Goal: Use online tool/utility: Utilize a website feature to perform a specific function

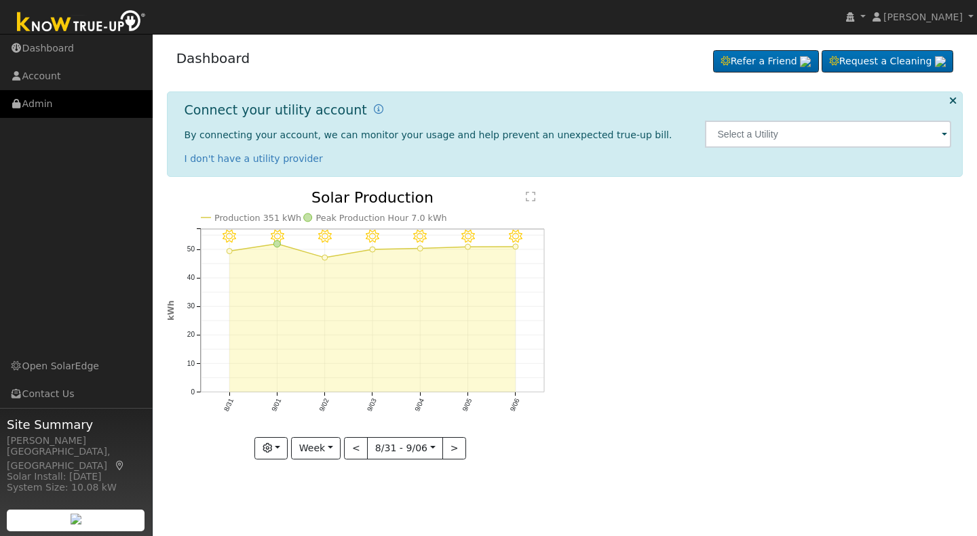
click at [44, 104] on link "Admin" at bounding box center [76, 104] width 153 height 28
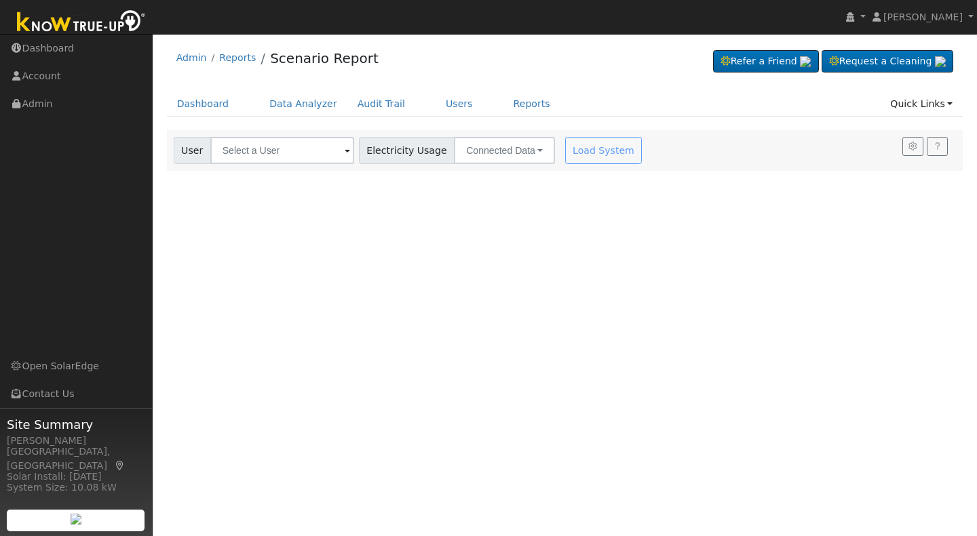
click at [345, 149] on span at bounding box center [347, 152] width 5 height 16
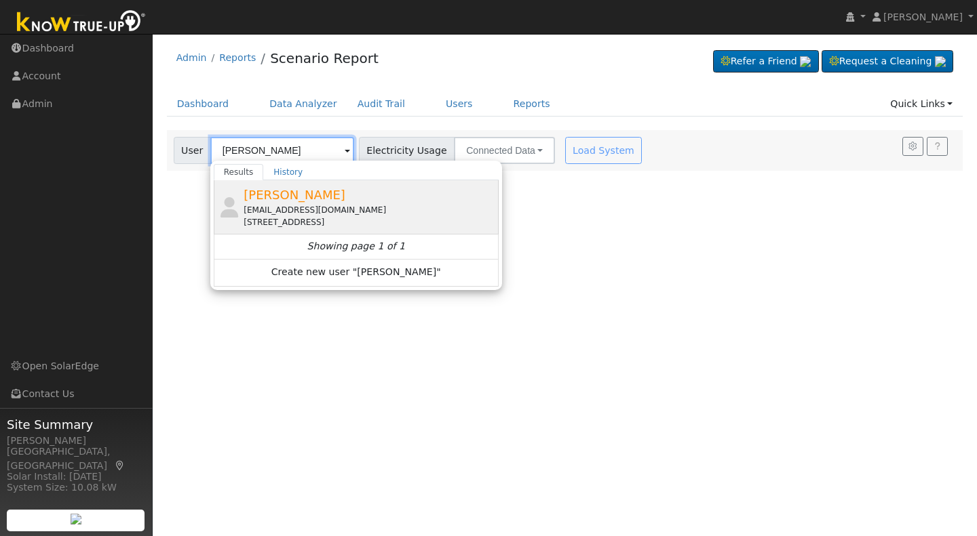
type input "David Magoon"
click at [267, 201] on span "David Magoon" at bounding box center [294, 195] width 102 height 14
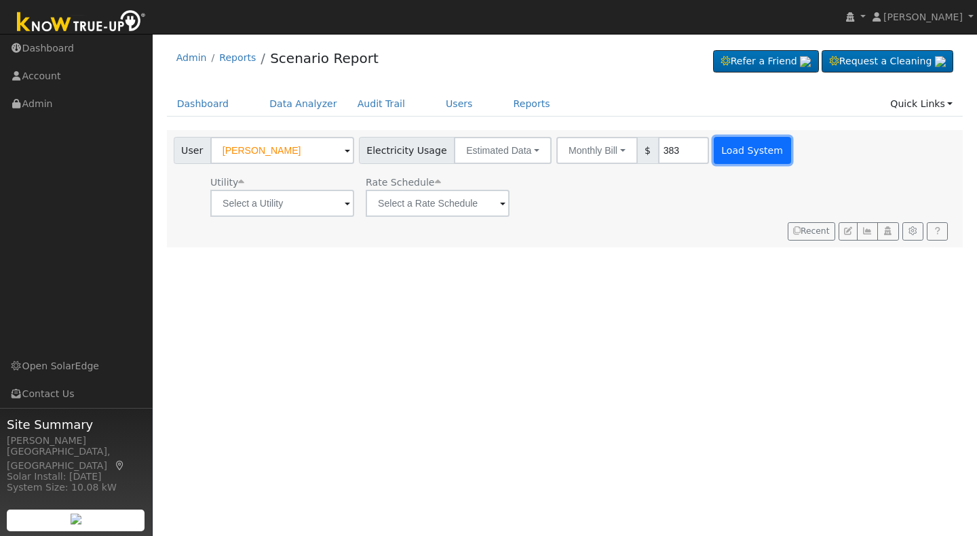
click at [722, 152] on button "Load System" at bounding box center [752, 150] width 77 height 27
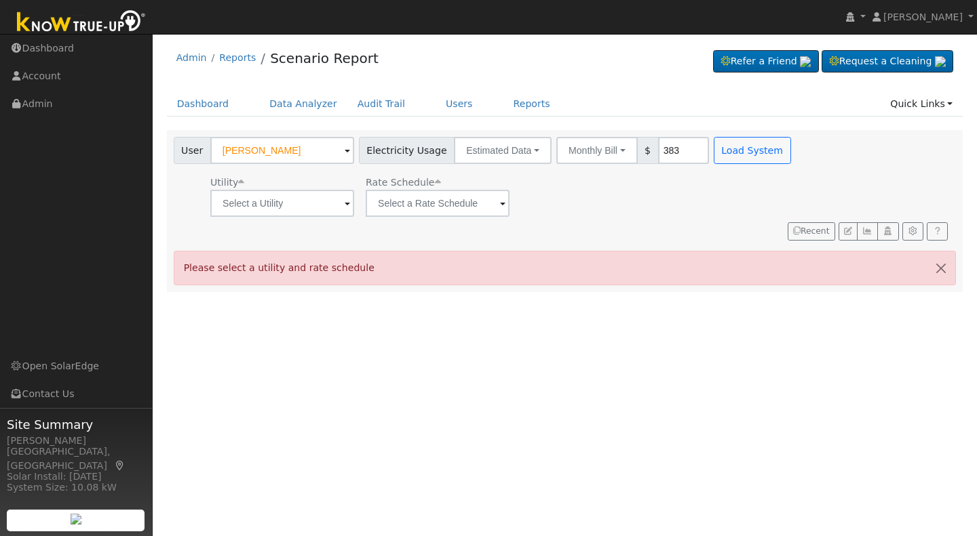
click at [345, 200] on span at bounding box center [347, 205] width 5 height 16
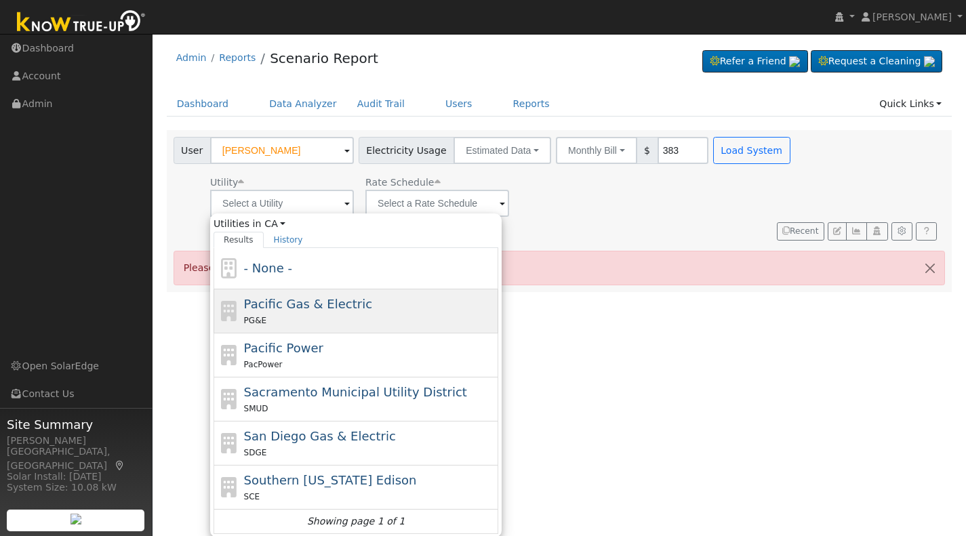
click at [271, 311] on span "Pacific Gas & Electric" at bounding box center [308, 304] width 128 height 14
type input "Pacific Gas & Electric"
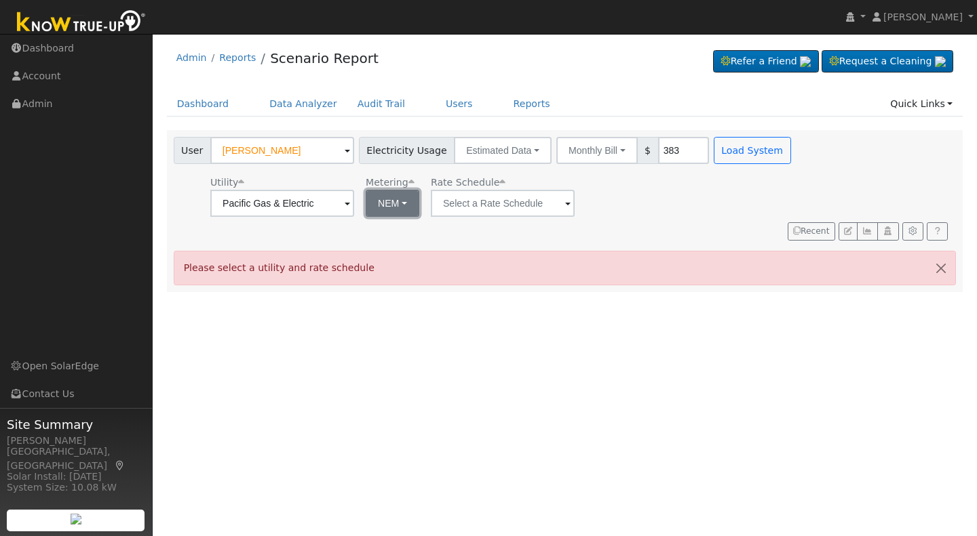
click at [414, 209] on button "NEM" at bounding box center [393, 203] width 54 height 27
click at [387, 256] on link "NBT" at bounding box center [411, 252] width 94 height 19
type input "E-ELEC"
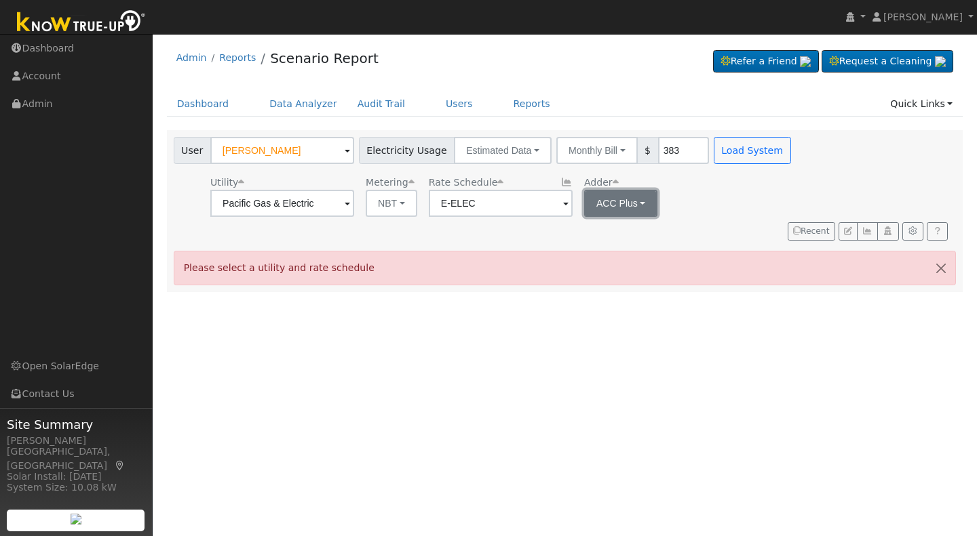
click at [642, 206] on button "ACC Plus" at bounding box center [621, 203] width 74 height 27
click at [606, 271] on link "SB-535" at bounding box center [626, 271] width 94 height 19
click at [724, 151] on button "Load System" at bounding box center [752, 150] width 77 height 27
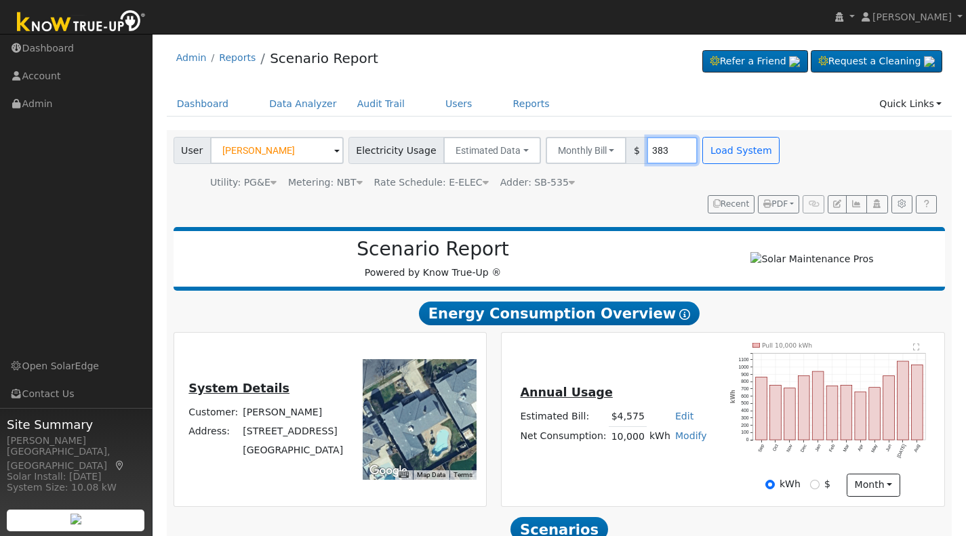
click at [650, 146] on input "383" at bounding box center [672, 150] width 51 height 27
click at [716, 147] on button "Load System" at bounding box center [741, 150] width 77 height 27
click at [651, 143] on input "283" at bounding box center [672, 150] width 51 height 27
click at [704, 156] on button "Load System" at bounding box center [741, 150] width 77 height 27
click at [659, 149] on input "295" at bounding box center [672, 150] width 51 height 27
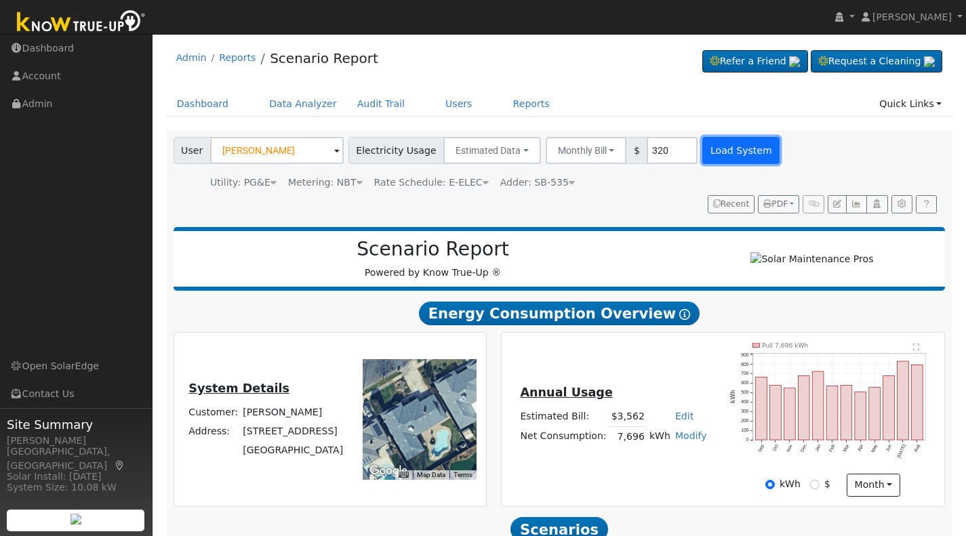
click at [715, 151] on button "Load System" at bounding box center [741, 150] width 77 height 27
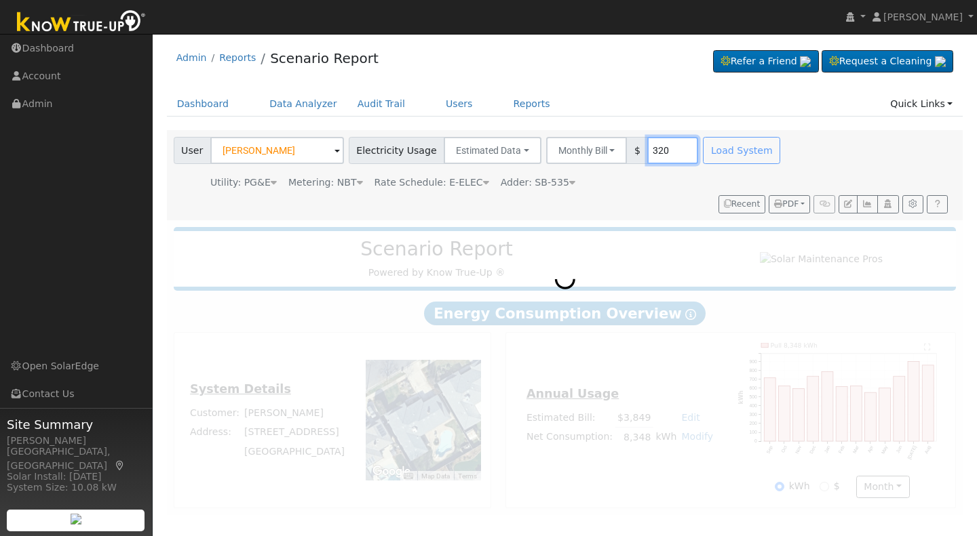
click at [654, 157] on input "320" at bounding box center [672, 150] width 51 height 27
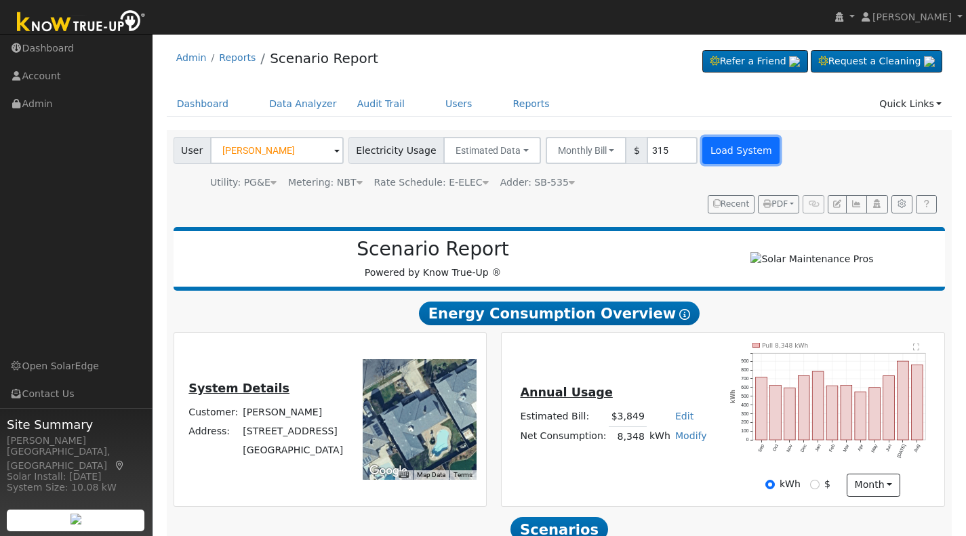
click at [711, 152] on button "Load System" at bounding box center [741, 150] width 77 height 27
click at [651, 147] on input "315" at bounding box center [672, 150] width 51 height 27
type input "316"
click at [717, 152] on button "Load System" at bounding box center [741, 150] width 77 height 27
click at [732, 150] on button "Load System" at bounding box center [741, 150] width 77 height 27
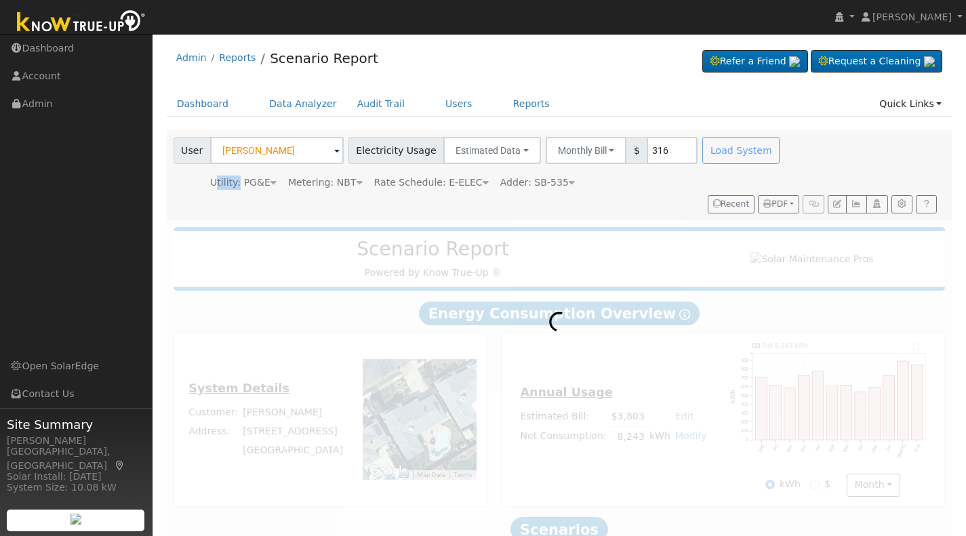
click at [732, 150] on div "Load System" at bounding box center [743, 150] width 85 height 27
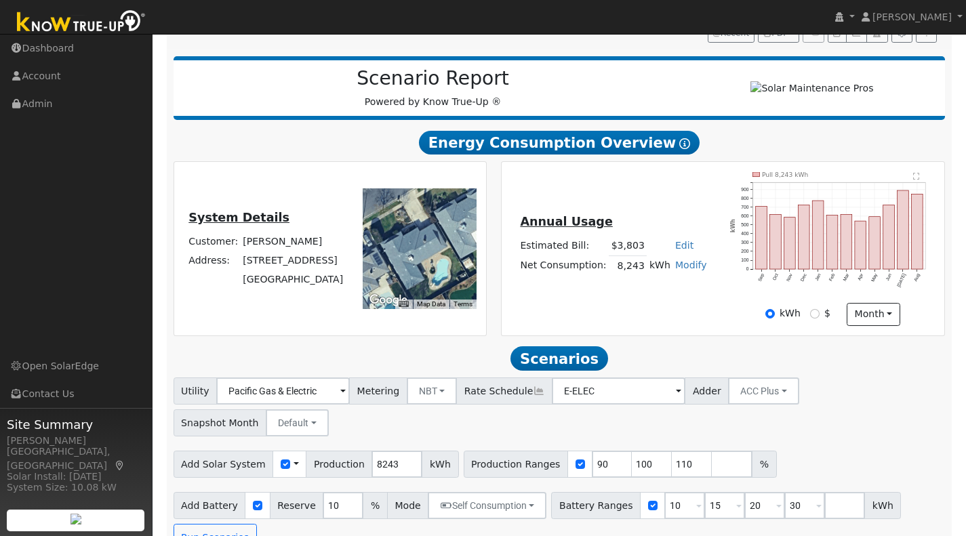
scroll to position [174, 0]
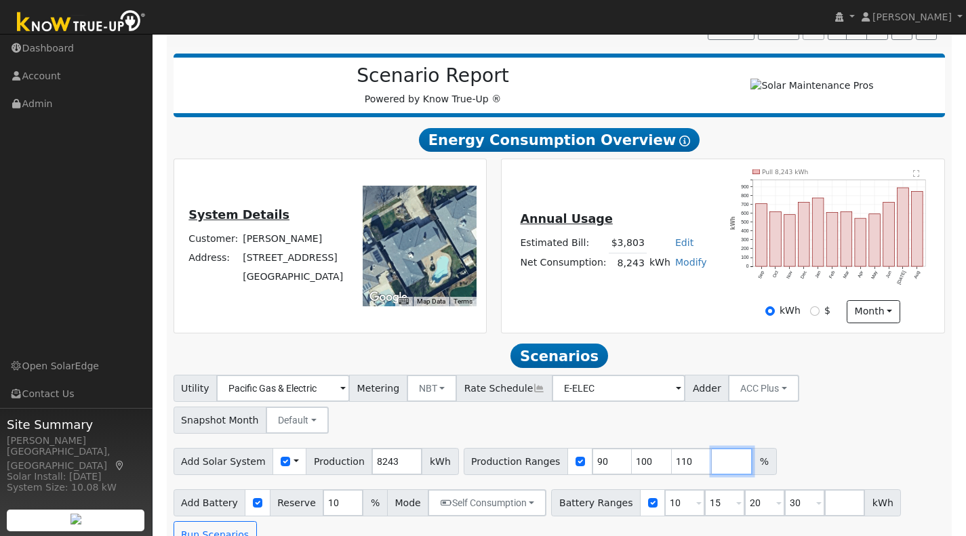
click at [712, 448] on input "number" at bounding box center [732, 461] width 41 height 27
click at [218, 522] on button "Run Scenarios" at bounding box center [215, 535] width 83 height 27
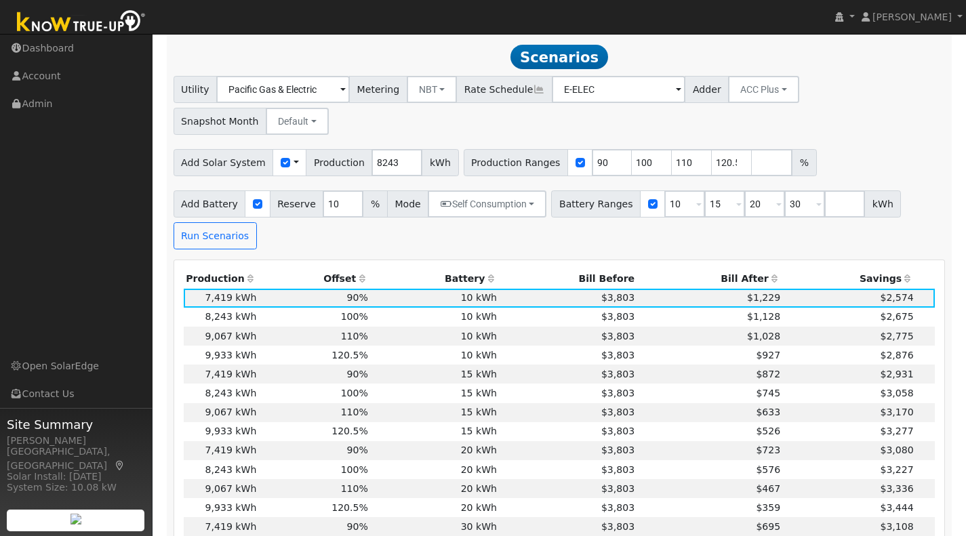
scroll to position [482, 0]
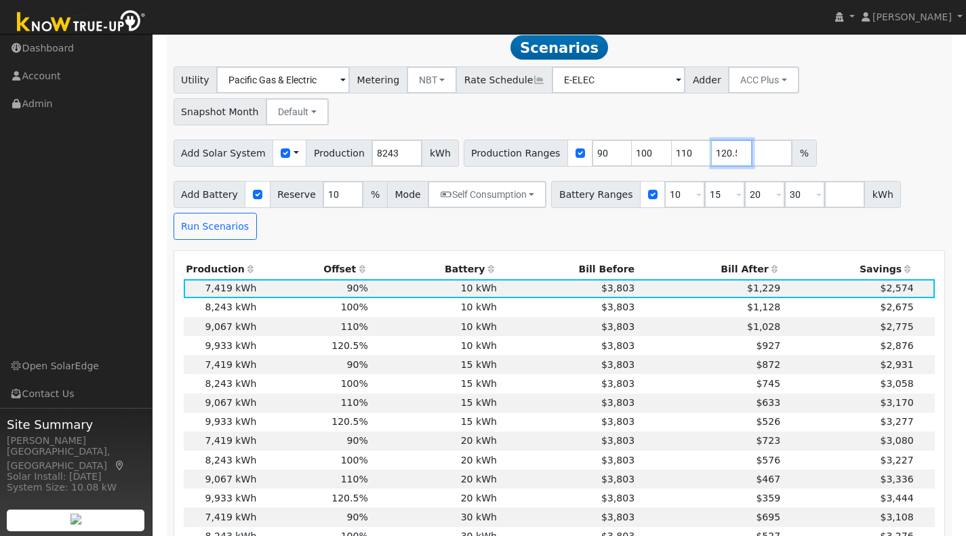
drag, startPoint x: 708, startPoint y: 126, endPoint x: 717, endPoint y: 128, distance: 8.9
click at [717, 140] on input "120.5" at bounding box center [732, 153] width 41 height 27
type input "120.4"
click at [201, 213] on button "Run Scenarios" at bounding box center [215, 226] width 83 height 27
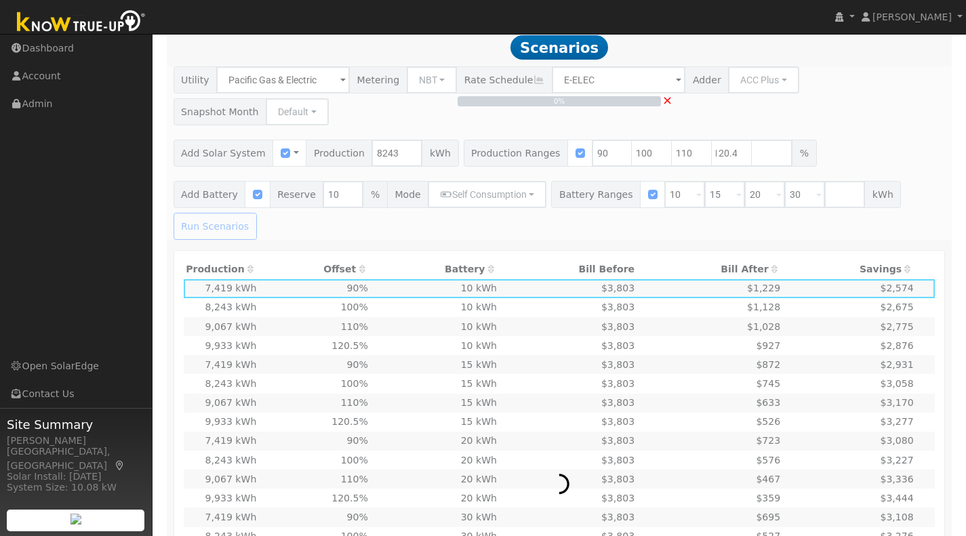
scroll to position [0, 0]
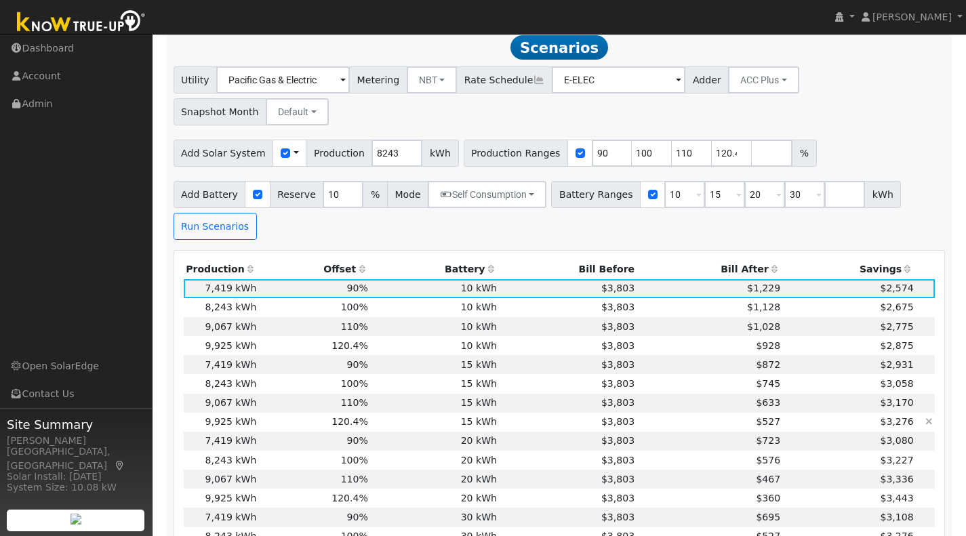
click at [381, 413] on td "15 kWh" at bounding box center [434, 422] width 129 height 19
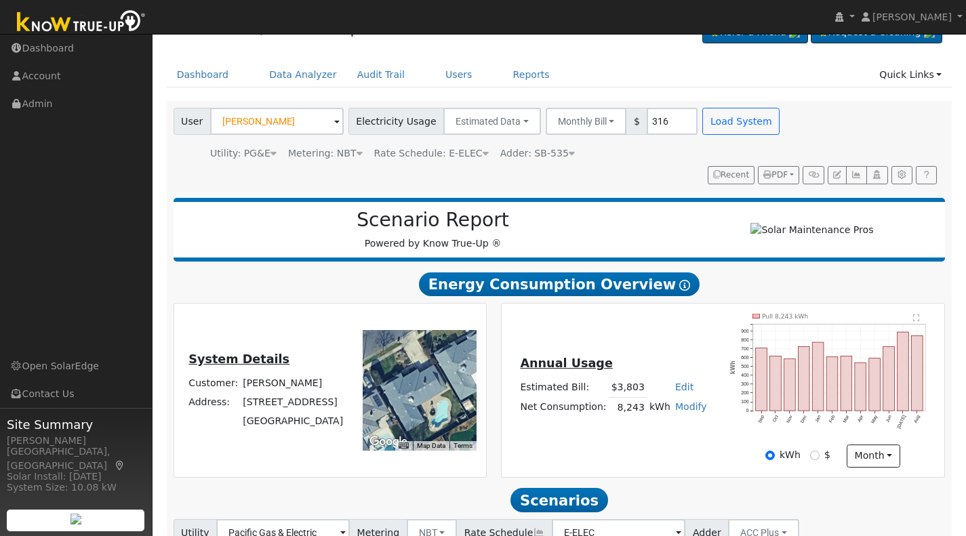
scroll to position [26, 0]
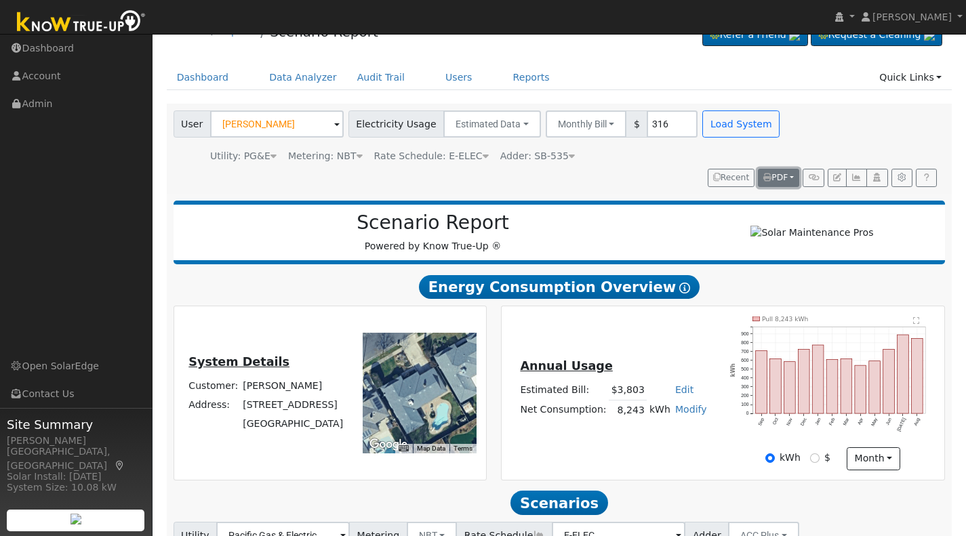
click at [788, 169] on button "PDF" at bounding box center [778, 178] width 41 height 19
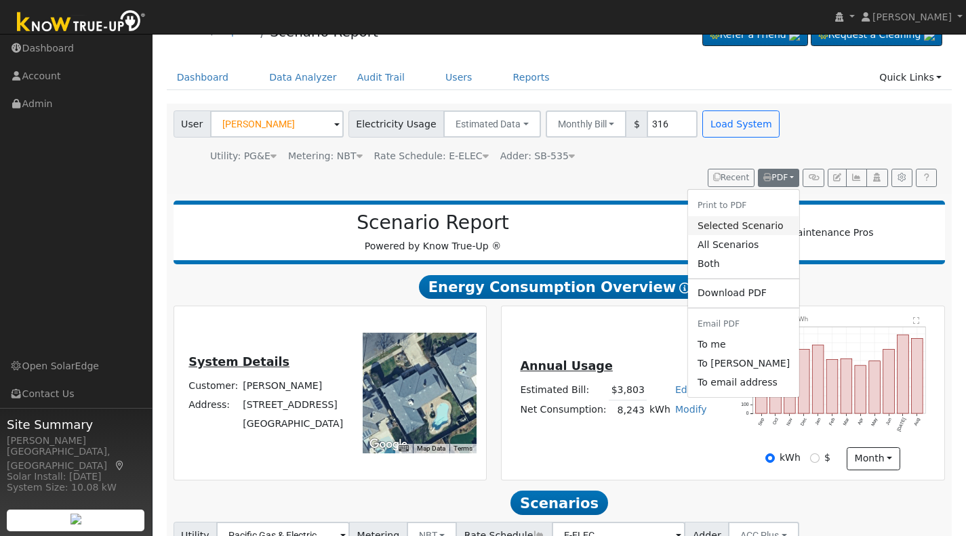
click at [731, 222] on link "Selected Scenario" at bounding box center [743, 225] width 111 height 19
